Goal: Transaction & Acquisition: Purchase product/service

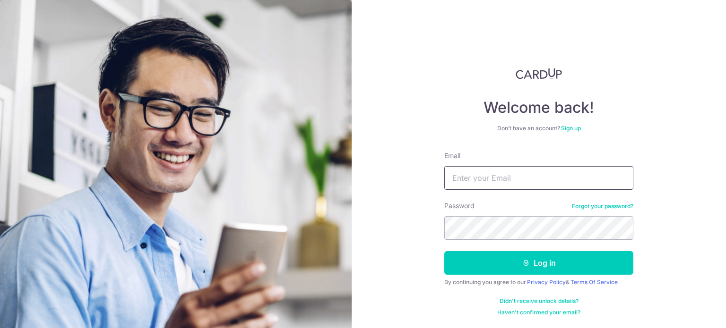
drag, startPoint x: 0, startPoint y: 0, endPoint x: 515, endPoint y: 173, distance: 543.3
click at [515, 173] on input "Email" at bounding box center [538, 178] width 189 height 24
type input "[DOMAIN_NAME][EMAIL_ADDRESS][DOMAIN_NAME]"
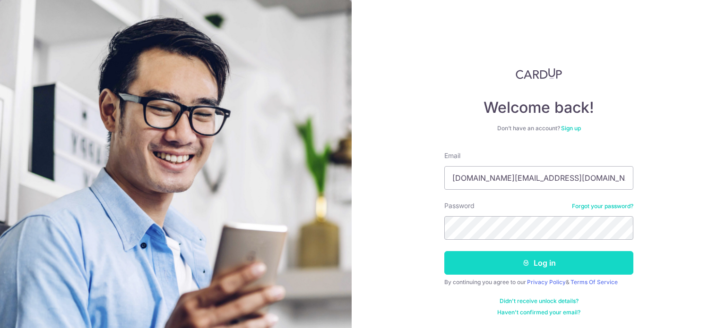
click at [483, 269] on button "Log in" at bounding box center [538, 263] width 189 height 24
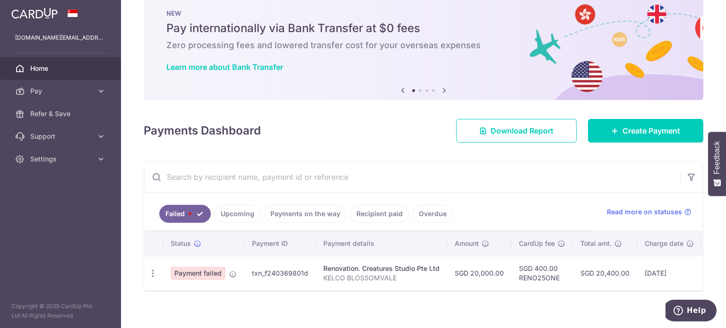
scroll to position [32, 0]
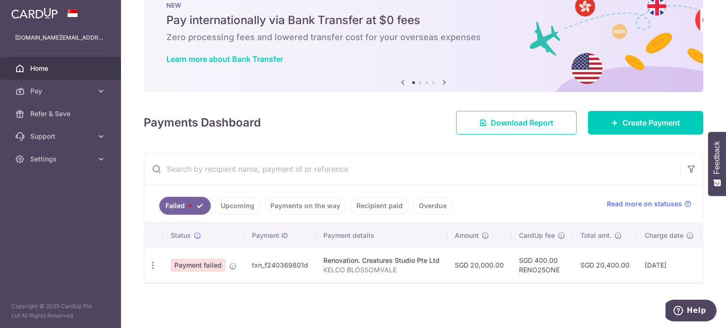
drag, startPoint x: 400, startPoint y: 276, endPoint x: 406, endPoint y: 265, distance: 13.3
click at [419, 276] on td "Renovation. Creatures Studio Pte Ltd KELCO BLOSSOMVALE" at bounding box center [381, 265] width 131 height 34
click at [240, 203] on link "Upcoming" at bounding box center [238, 206] width 46 height 18
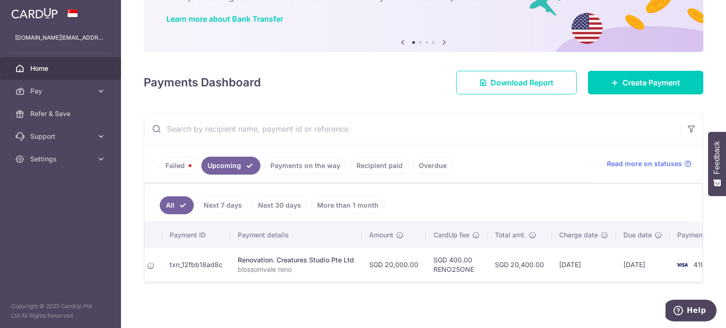
scroll to position [0, 0]
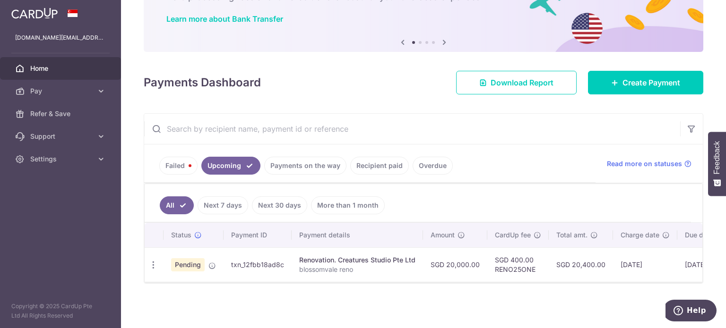
click at [175, 157] on link "Failed" at bounding box center [178, 166] width 38 height 18
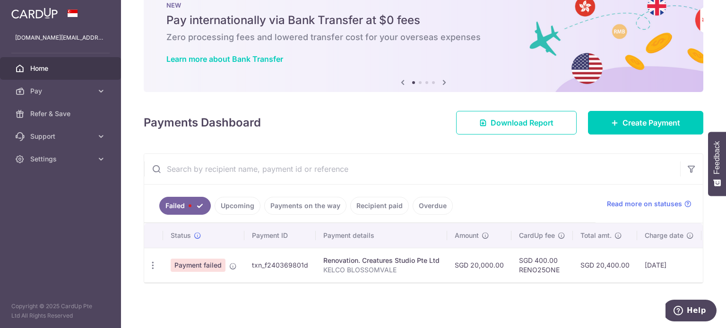
click at [249, 206] on link "Upcoming" at bounding box center [238, 206] width 46 height 18
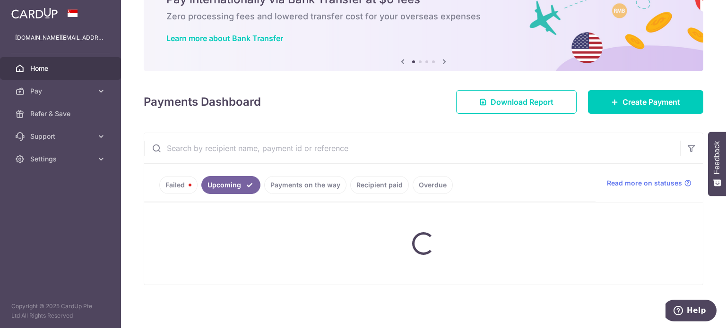
scroll to position [72, 0]
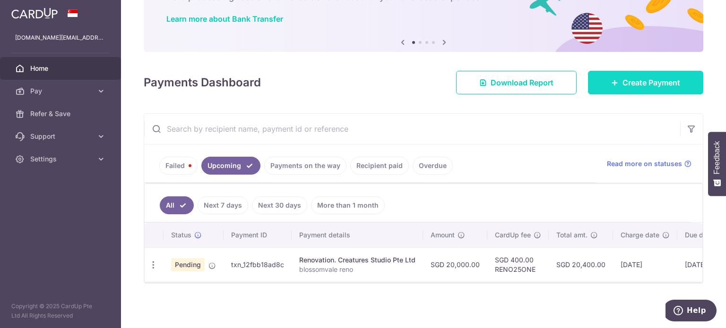
click at [614, 85] on link "Create Payment" at bounding box center [645, 83] width 115 height 24
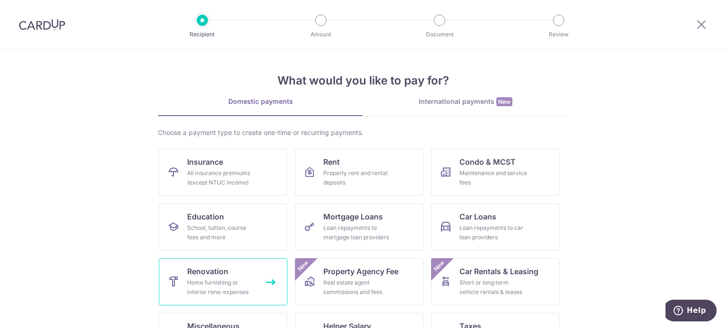
click at [190, 277] on span "Renovation" at bounding box center [207, 271] width 41 height 11
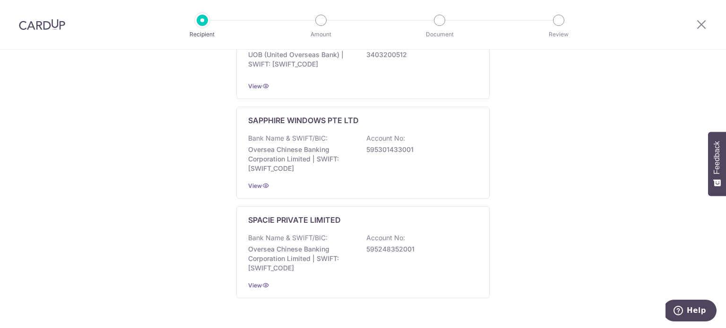
scroll to position [591, 0]
